Goal: Find specific page/section: Find specific page/section

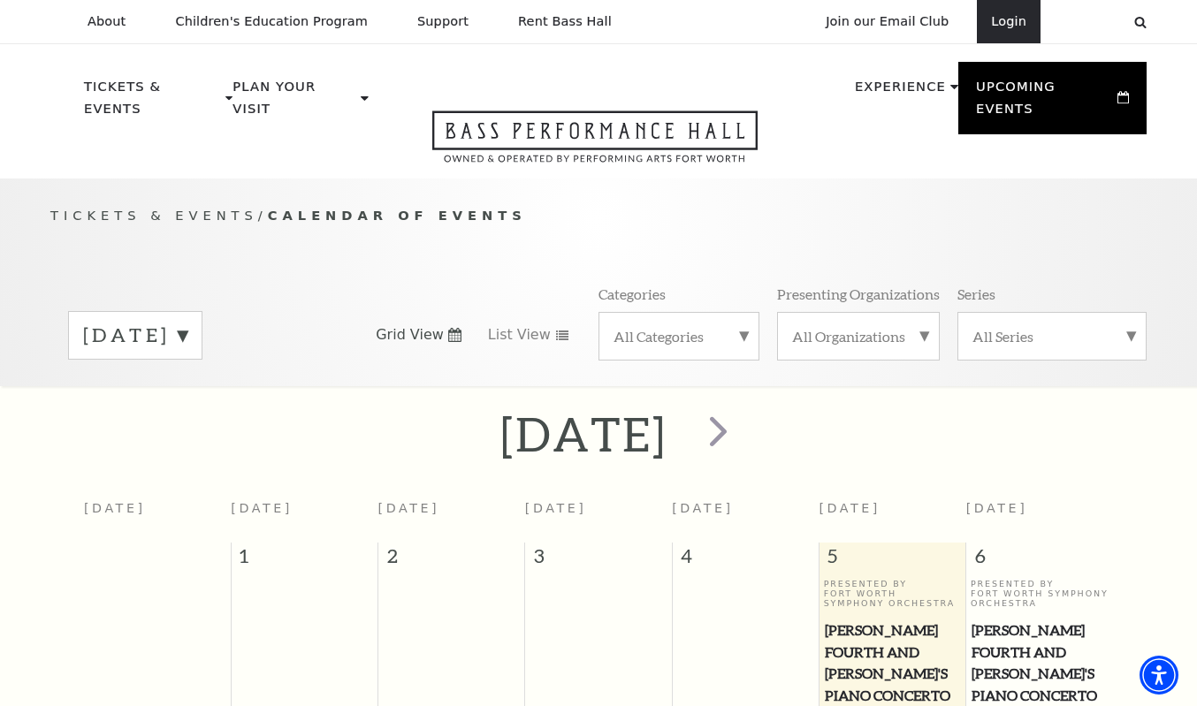
click at [999, 25] on link "Login" at bounding box center [1009, 21] width 64 height 43
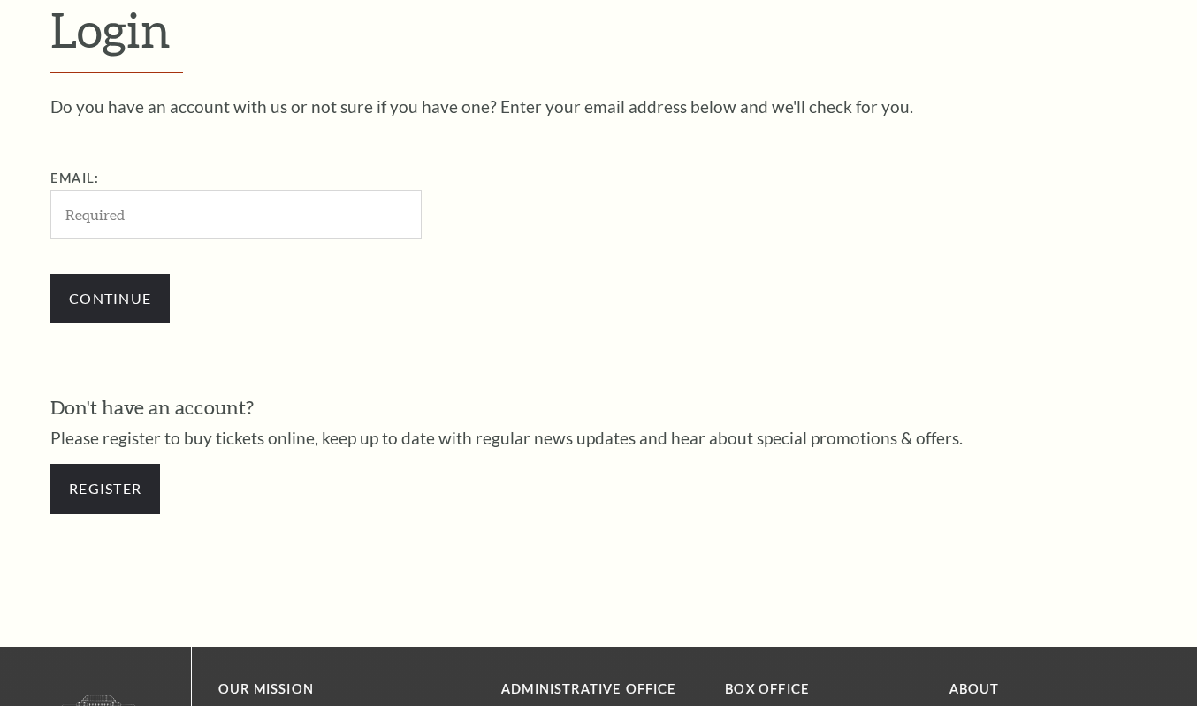
scroll to position [494, 0]
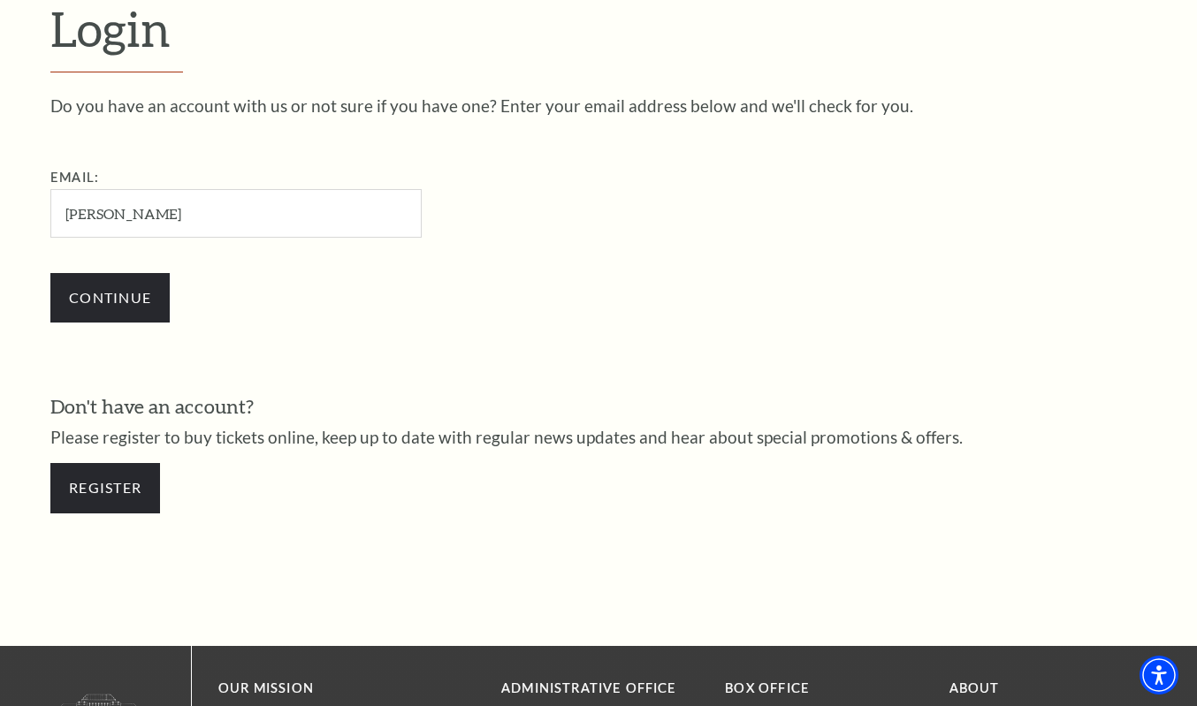
type input "claudia@mcwelton.com"
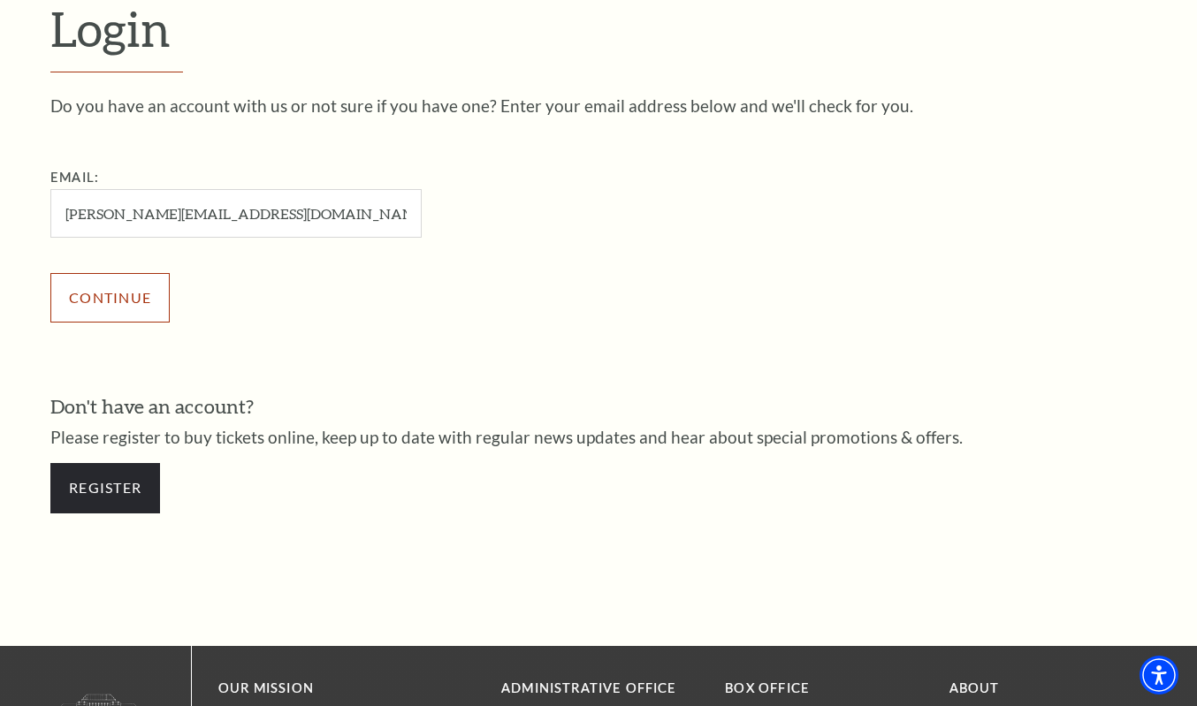
click at [139, 310] on input "Continue" at bounding box center [109, 297] width 119 height 49
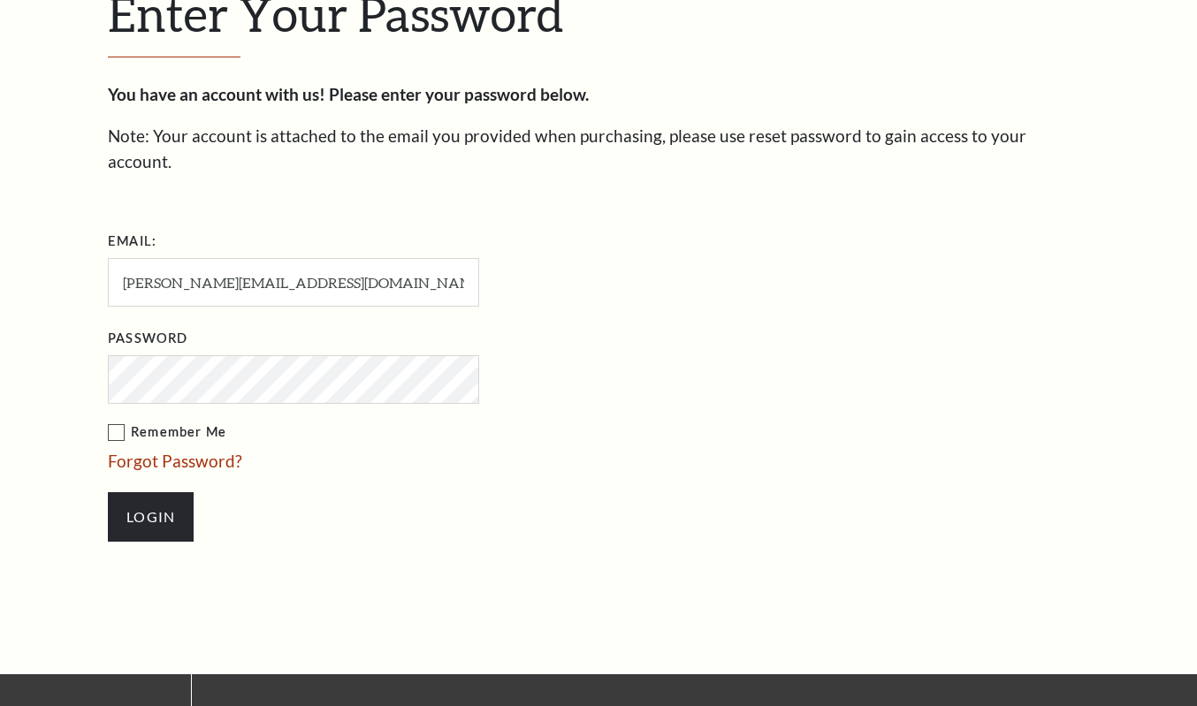
scroll to position [511, 0]
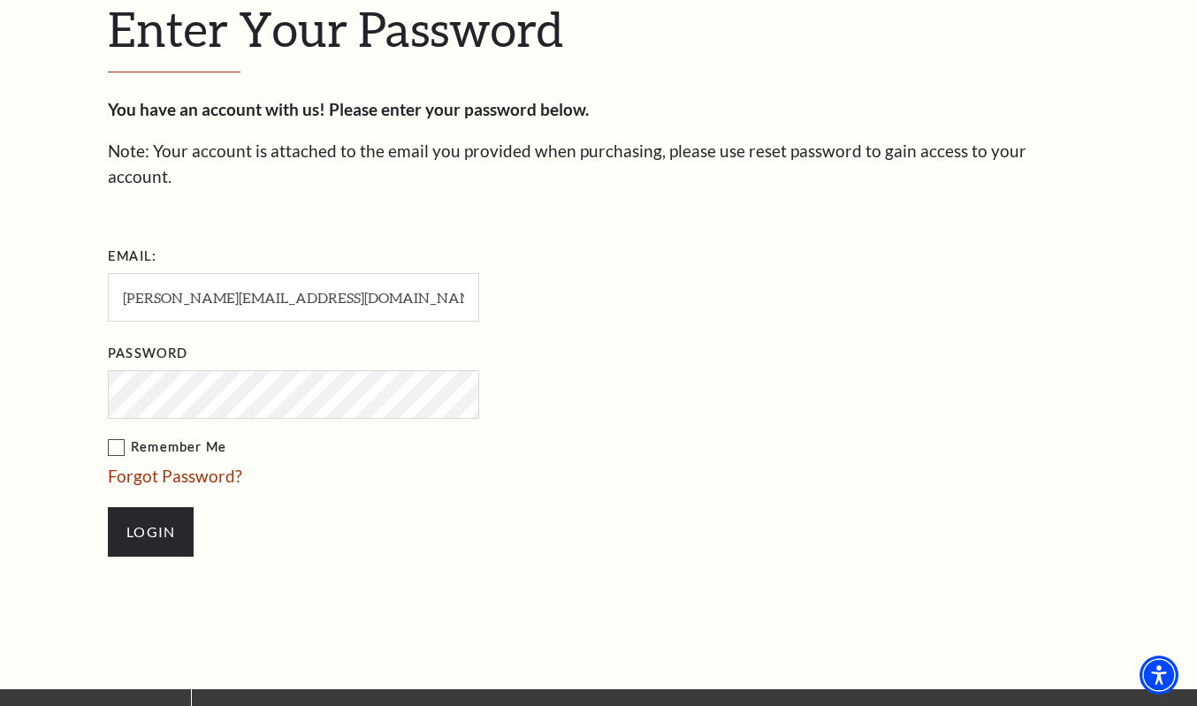
click at [118, 437] on label "Remember Me" at bounding box center [382, 448] width 548 height 22
click at [0, 0] on input "Remember Me" at bounding box center [0, 0] width 0 height 0
click at [156, 507] on input "Login" at bounding box center [151, 531] width 86 height 49
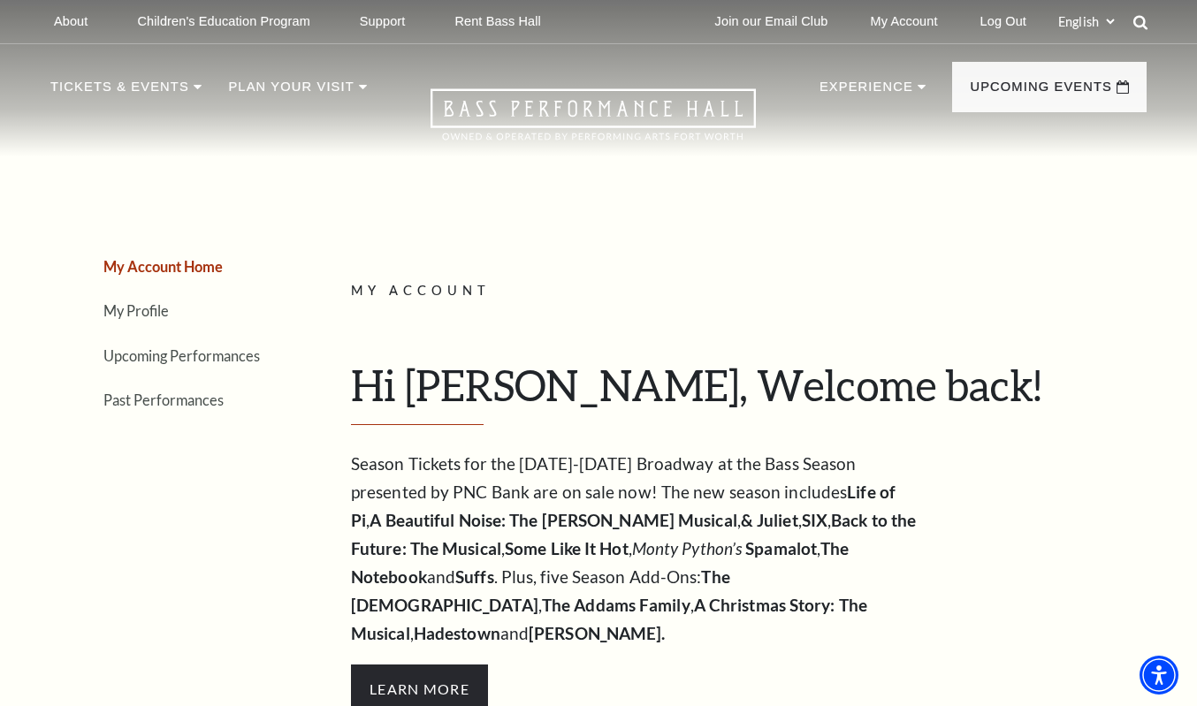
click at [1141, 21] on icon at bounding box center [1140, 22] width 16 height 16
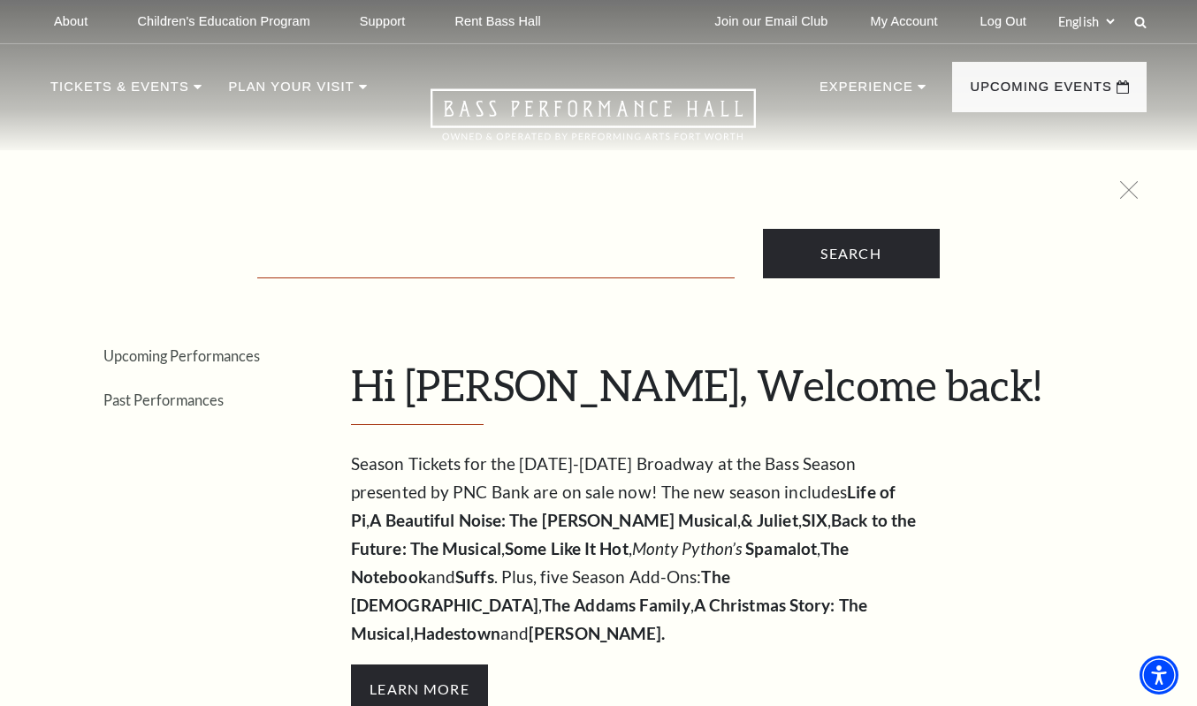
click at [486, 245] on input "Text field" at bounding box center [495, 260] width 477 height 36
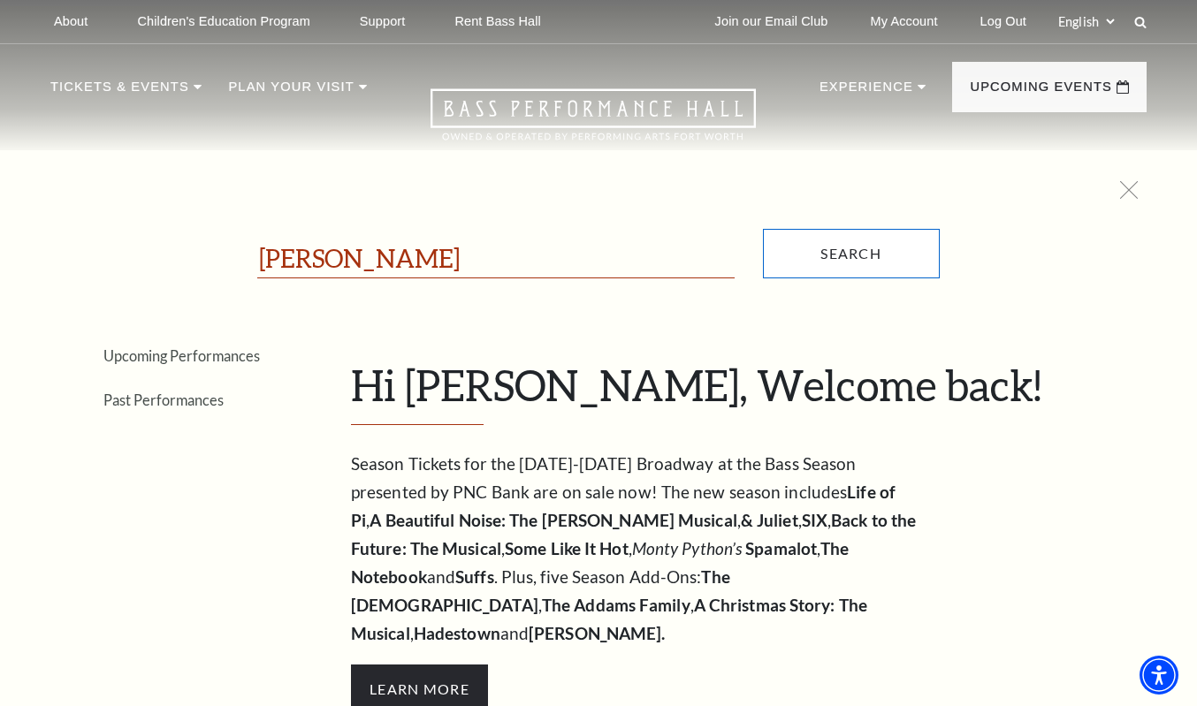
type input "hamilton"
click at [849, 255] on input "Search" at bounding box center [851, 253] width 177 height 49
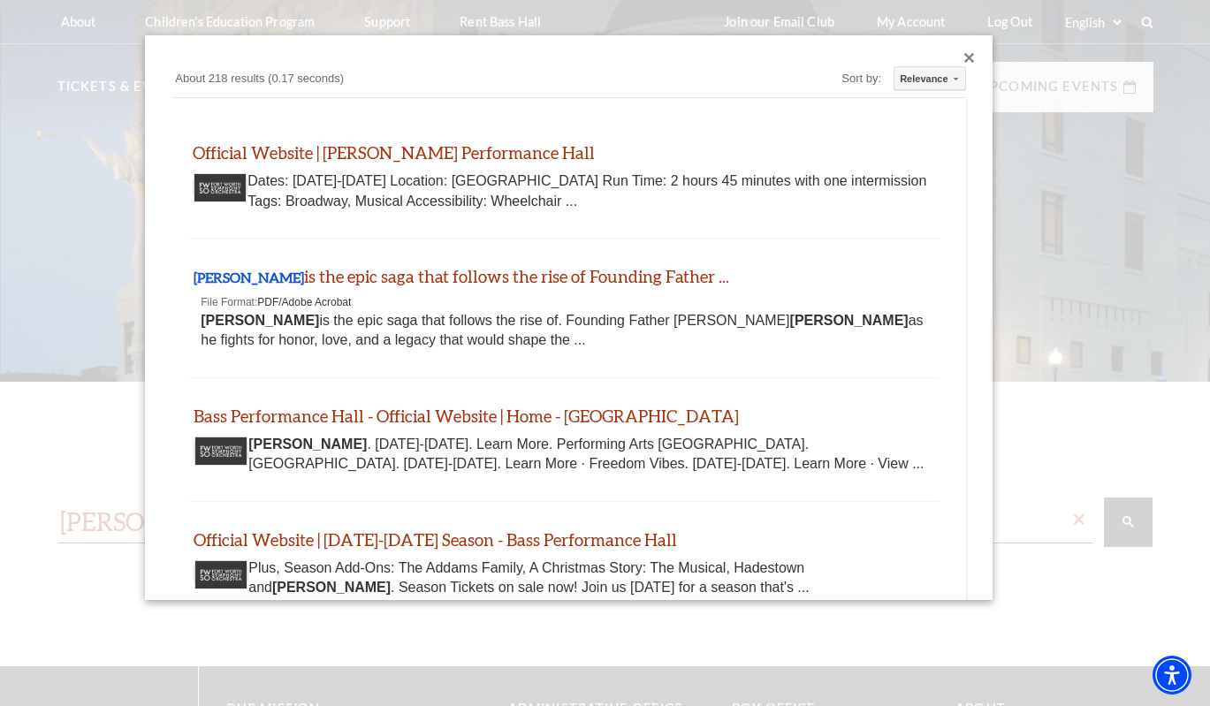
click at [231, 191] on img "Thumbnail image - open in a new tab" at bounding box center [220, 187] width 53 height 29
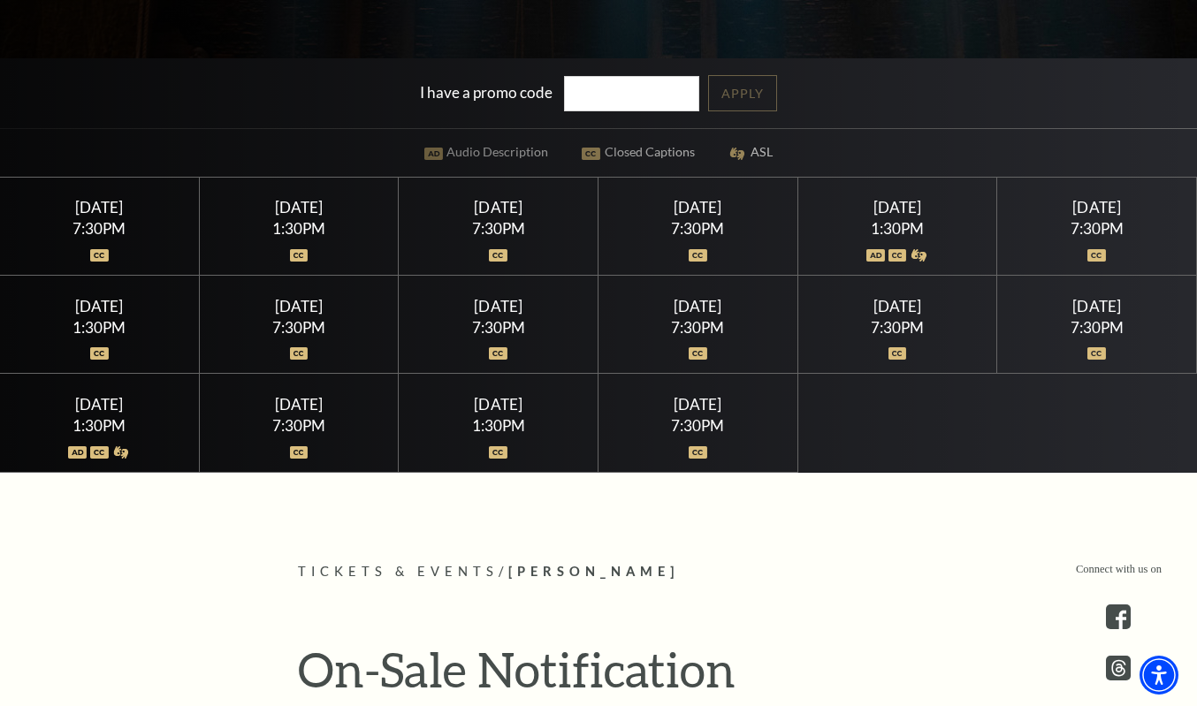
scroll to position [530, 0]
